Goal: Navigation & Orientation: Find specific page/section

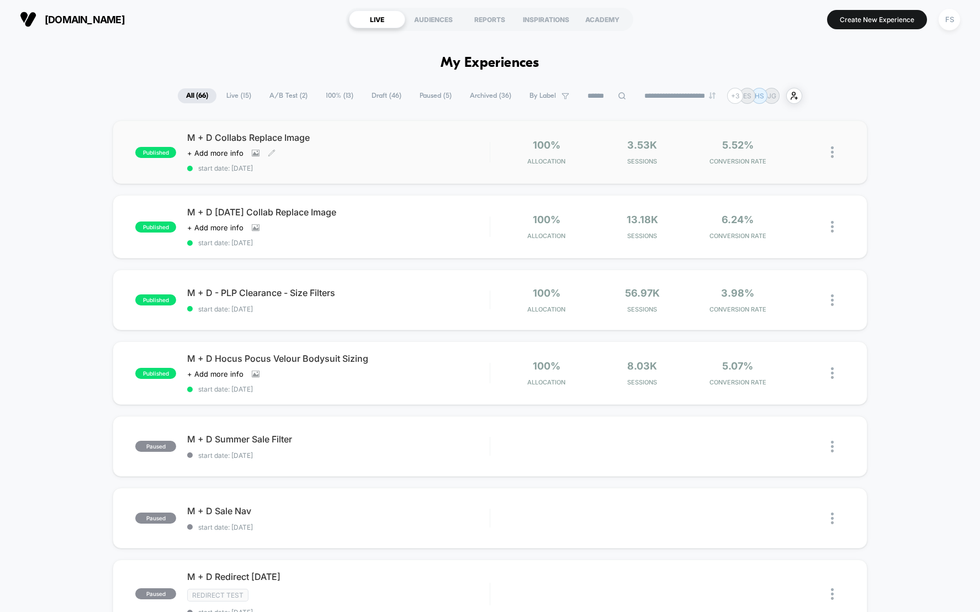
click at [394, 157] on div "Click to view images Click to edit experience details + Add more info" at bounding box center [293, 153] width 212 height 9
click at [340, 247] on div "M + D [DATE] Collab Replace Image Click to view images Click to edit experience…" at bounding box center [338, 227] width 303 height 40
click at [447, 298] on span "M + D - PLP Clearance - Size Filters Click to edit experience details" at bounding box center [338, 292] width 303 height 11
click at [714, 33] on section "Create New Experience FS" at bounding box center [808, 20] width 310 height 28
